Goal: Task Accomplishment & Management: Use online tool/utility

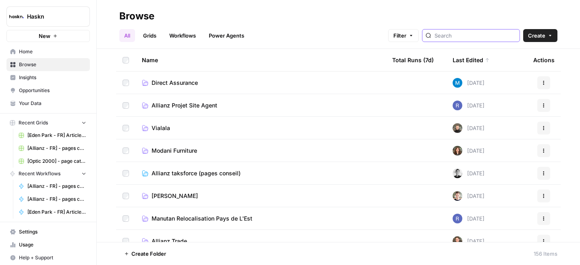
click at [473, 39] on input "search" at bounding box center [476, 35] width 82 height 8
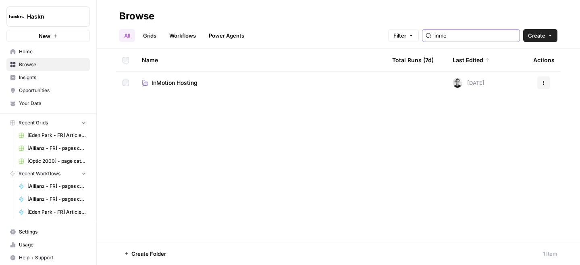
type input "inmo"
click at [168, 82] on span "InMotion Hosting" at bounding box center [175, 83] width 46 height 8
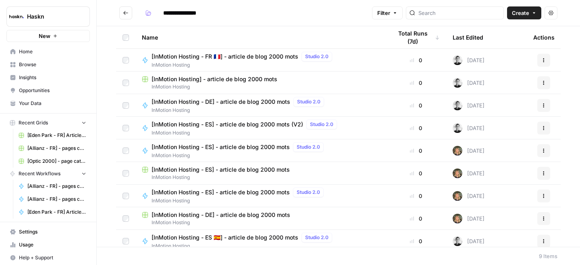
click at [268, 100] on span "[InMotion Hosting - DE] - article de blog 2000 mots" at bounding box center [221, 102] width 139 height 8
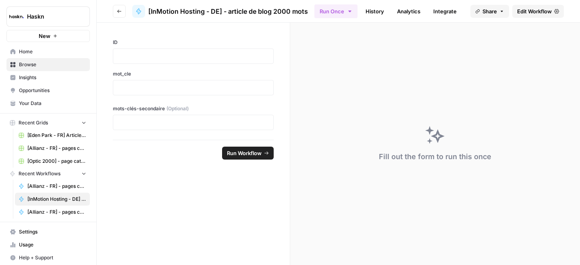
click at [525, 13] on span "Edit Workflow" at bounding box center [535, 11] width 35 height 8
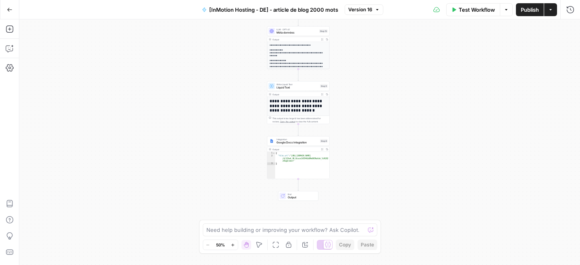
click at [5, 8] on button "Go Back" at bounding box center [9, 9] width 15 height 15
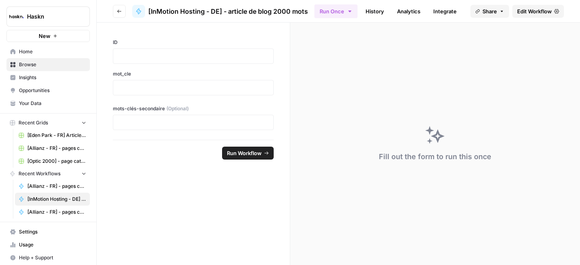
click at [115, 16] on button "Go back" at bounding box center [119, 11] width 13 height 13
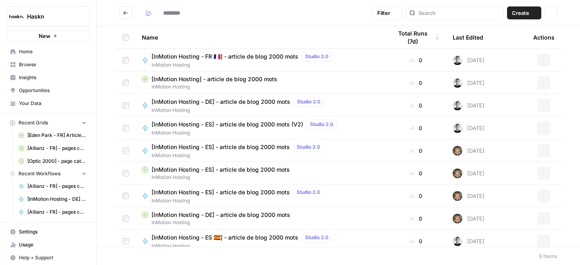
type input "**********"
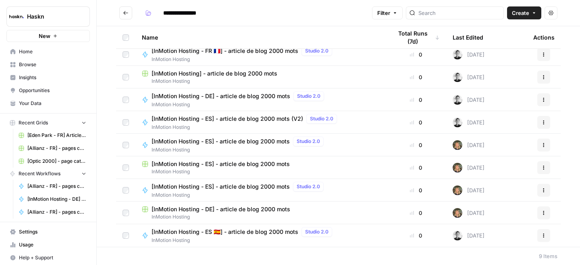
click at [261, 232] on span "[InMotion Hosting - ES 🇪🇸] - article de blog 2000 mots" at bounding box center [225, 232] width 147 height 8
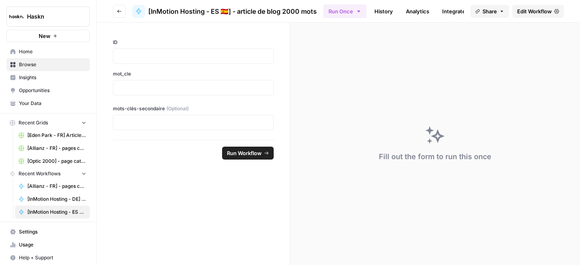
click at [518, 16] on link "Edit Workflow" at bounding box center [539, 11] width 52 height 13
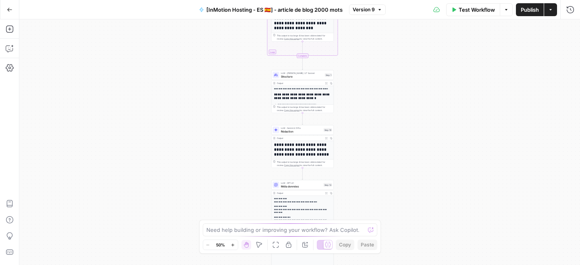
click at [305, 131] on span "Rédaction" at bounding box center [301, 131] width 41 height 4
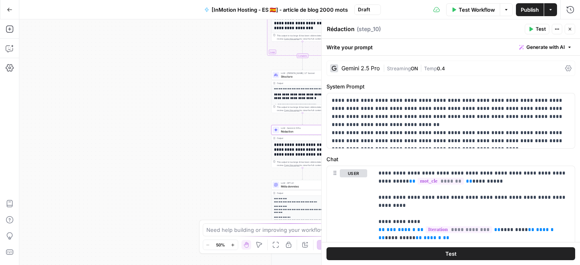
click at [368, 68] on div "Gemini 2.5 Pro" at bounding box center [361, 68] width 38 height 6
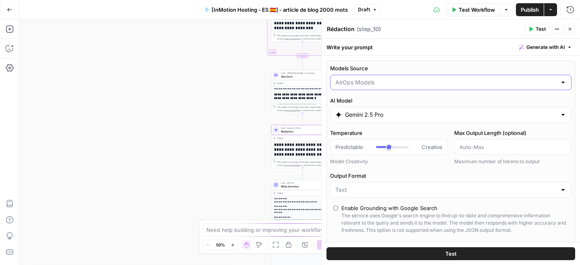
click at [387, 85] on input "Models Source" at bounding box center [446, 82] width 221 height 8
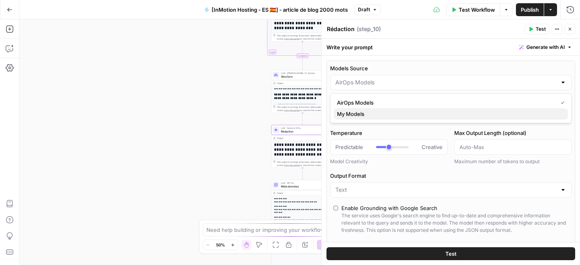
click at [378, 119] on button "My Models" at bounding box center [451, 113] width 234 height 11
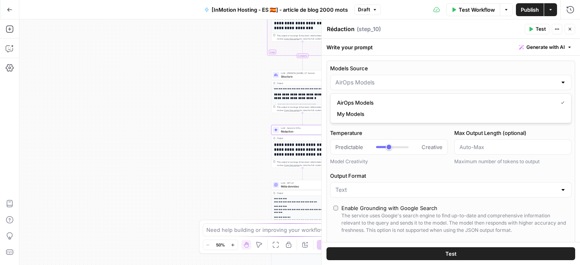
type input "My Models"
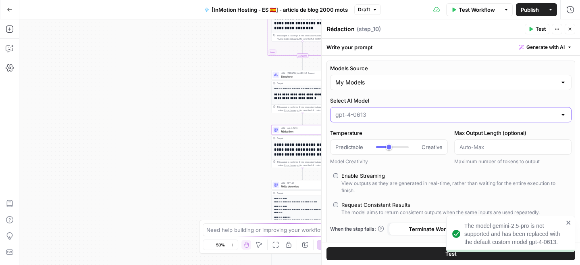
click at [379, 111] on input "Select AI Model" at bounding box center [446, 115] width 221 height 8
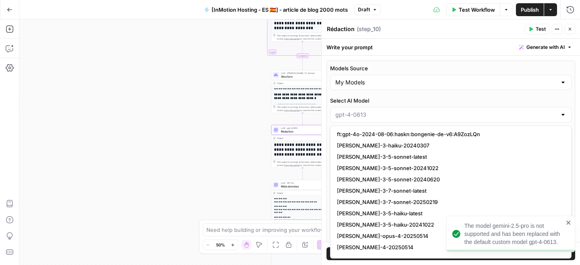
scroll to position [1094, 0]
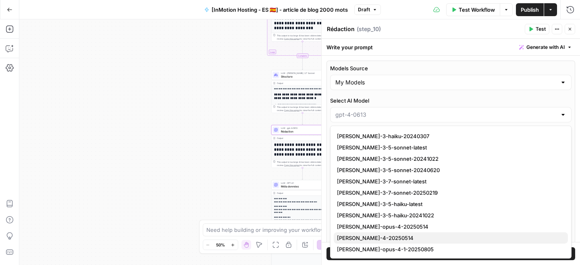
click at [442, 236] on span "[PERSON_NAME]-4-20250514" at bounding box center [449, 238] width 225 height 8
type input "[PERSON_NAME]-4-20250514"
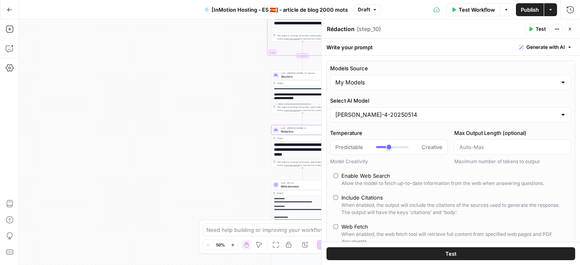
click at [524, 11] on span "Publish" at bounding box center [530, 10] width 18 height 8
